Goal: Information Seeking & Learning: Find specific fact

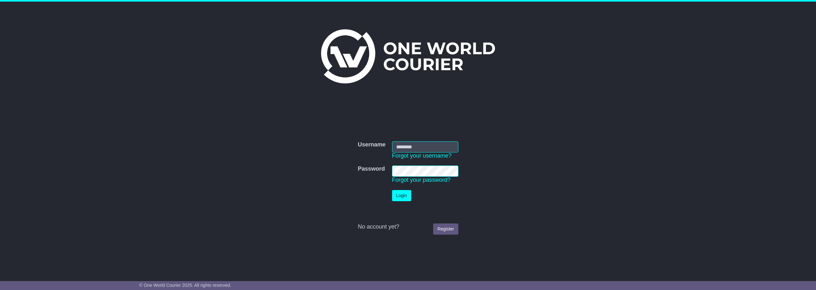
type input "**********"
click at [396, 196] on button "Login" at bounding box center [401, 195] width 19 height 11
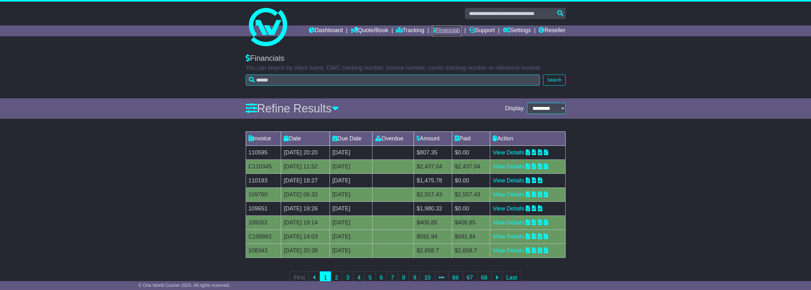
click at [450, 30] on link "Financials" at bounding box center [446, 31] width 29 height 11
drag, startPoint x: 270, startPoint y: 209, endPoint x: 250, endPoint y: 211, distance: 20.8
click at [250, 211] on td "109651" at bounding box center [263, 209] width 35 height 14
copy td "109651"
drag, startPoint x: 463, startPoint y: 208, endPoint x: 443, endPoint y: 212, distance: 21.0
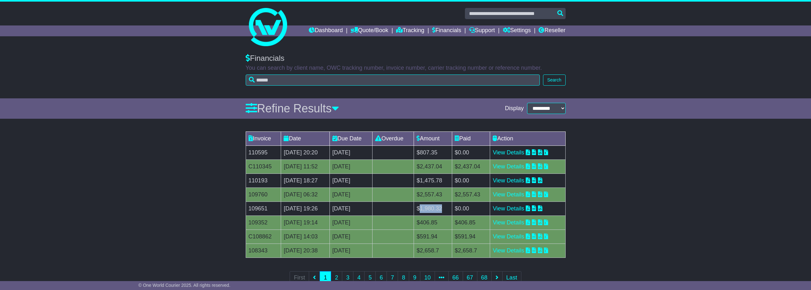
click at [443, 212] on td "$1,980.32" at bounding box center [433, 209] width 38 height 14
copy td "1,980.32"
drag, startPoint x: 267, startPoint y: 179, endPoint x: 250, endPoint y: 180, distance: 17.6
click at [250, 180] on td "110193" at bounding box center [263, 181] width 35 height 14
copy td "110193"
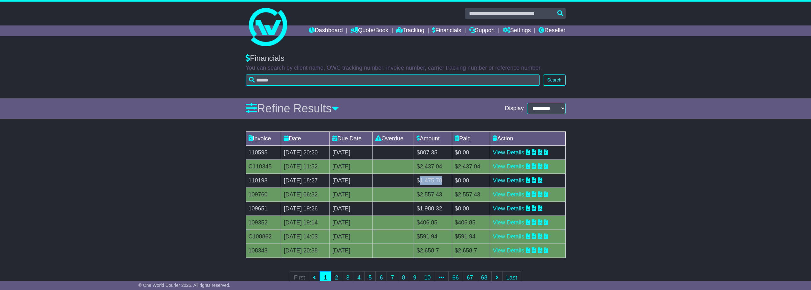
drag, startPoint x: 464, startPoint y: 180, endPoint x: 442, endPoint y: 185, distance: 21.9
click at [442, 185] on td "$1,475.78" at bounding box center [433, 181] width 38 height 14
copy td "1,475.78"
